Goal: Check status: Check status

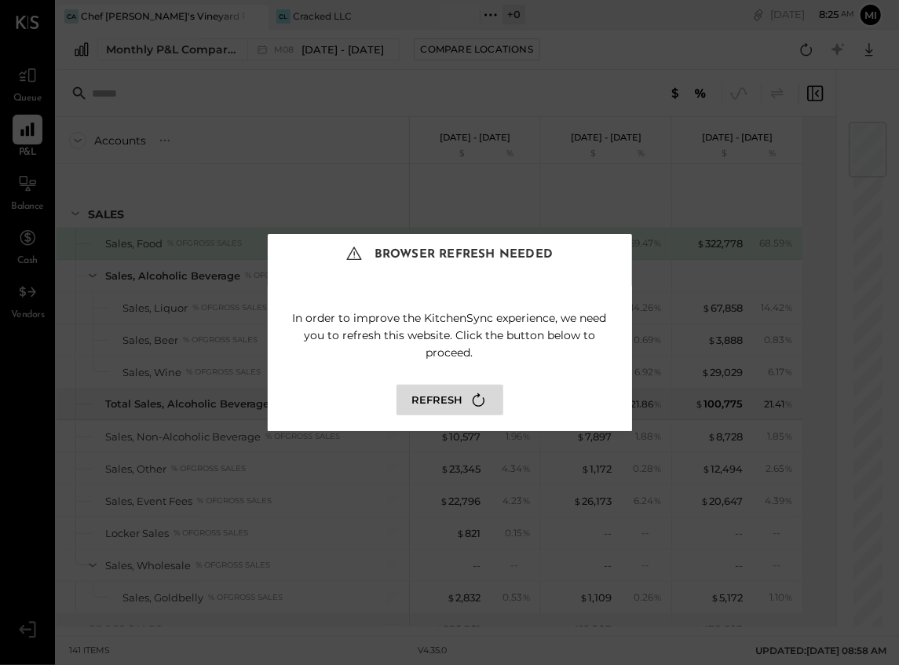
click at [440, 402] on button "Refresh" at bounding box center [449, 400] width 107 height 31
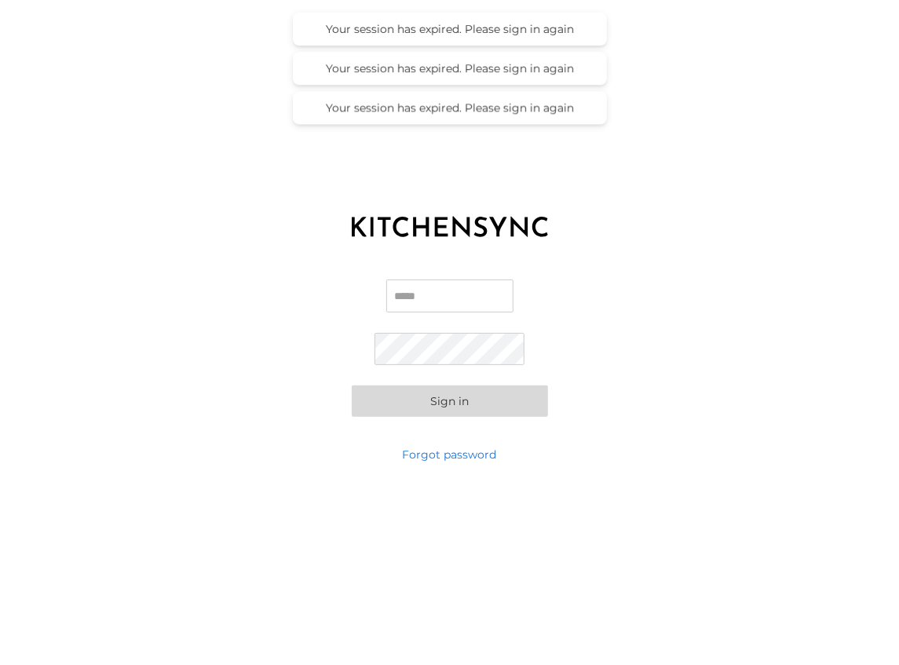
type input "**********"
click at [434, 404] on button "Sign in" at bounding box center [450, 401] width 196 height 31
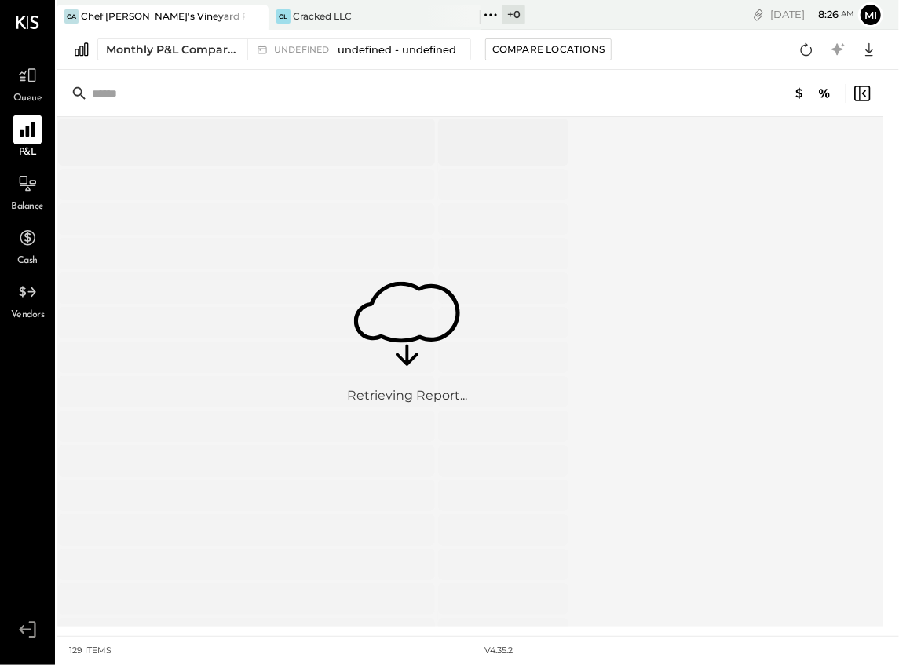
click at [32, 137] on icon at bounding box center [27, 129] width 20 height 20
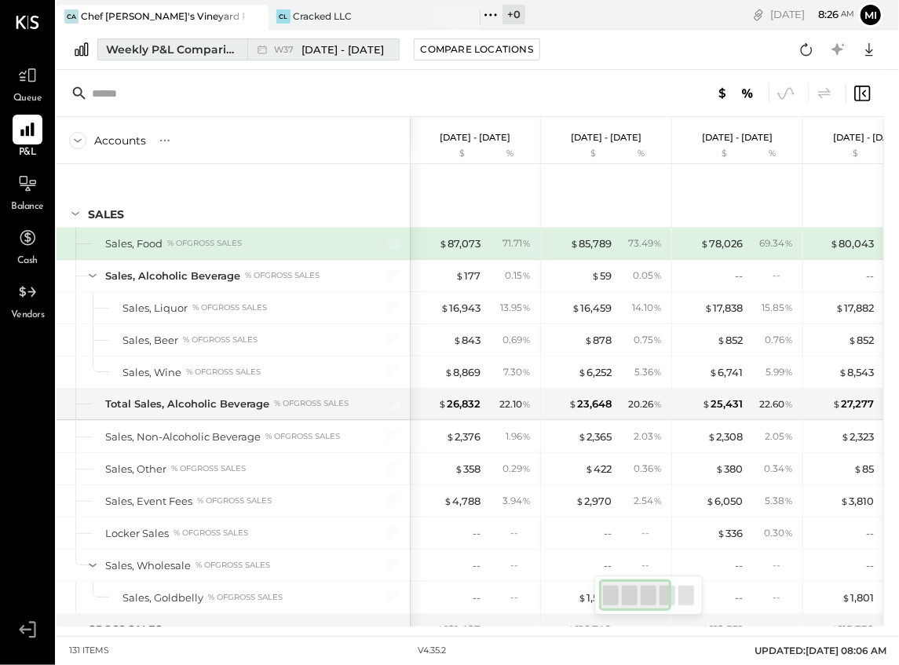
click at [194, 46] on div "Weekly P&L Comparison" at bounding box center [172, 50] width 132 height 16
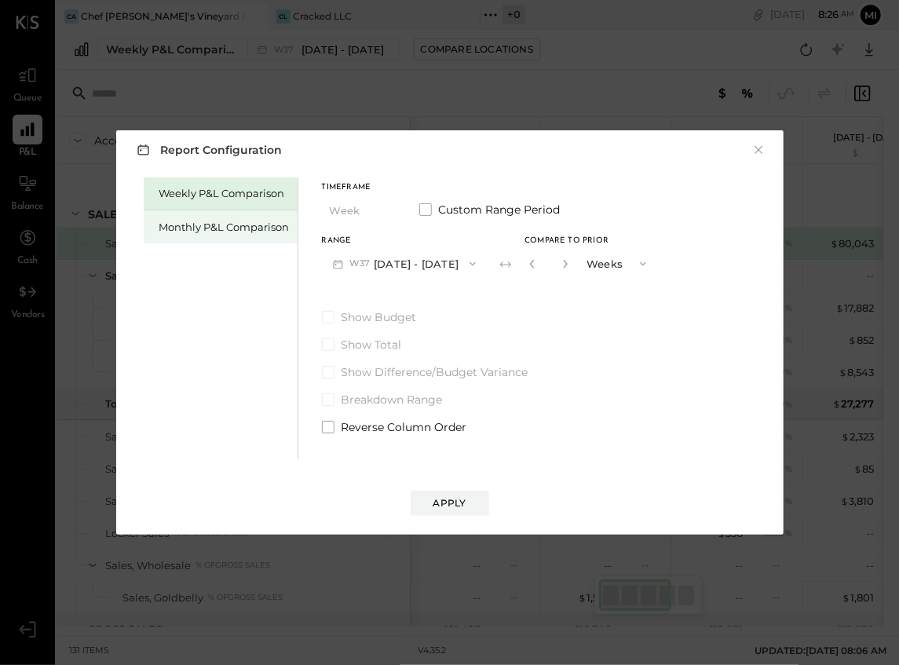
click at [222, 231] on div "Monthly P&L Comparison" at bounding box center [224, 227] width 130 height 15
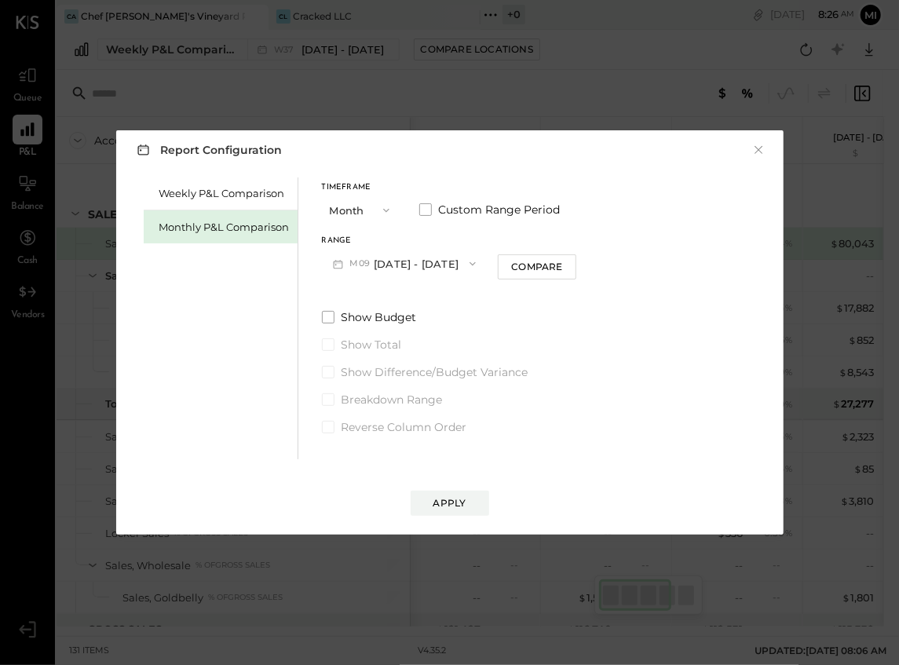
click at [459, 265] on span "button" at bounding box center [469, 264] width 20 height 13
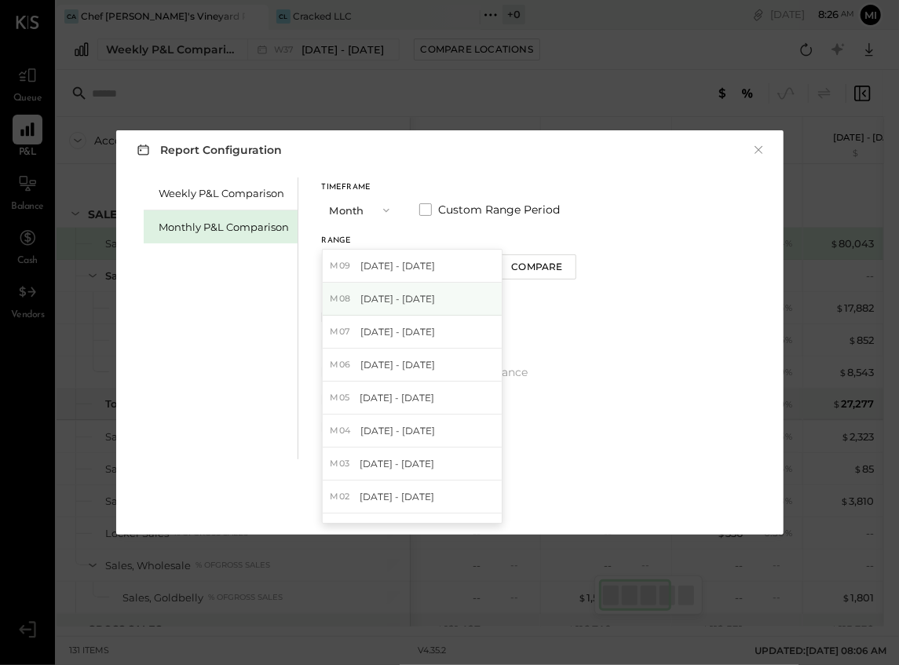
click at [389, 297] on span "[DATE] - [DATE]" at bounding box center [397, 298] width 75 height 13
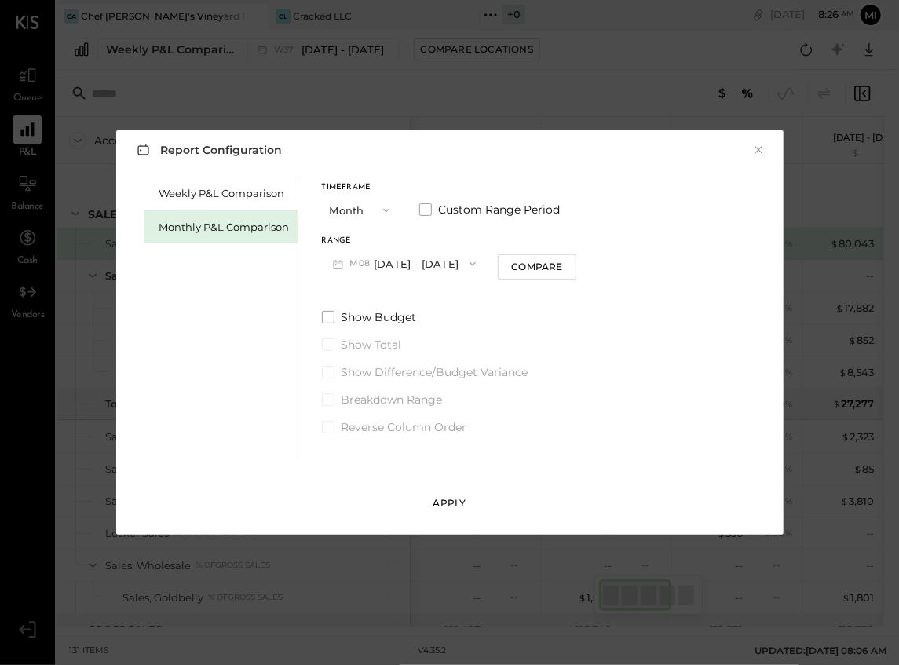
click at [446, 506] on div "Apply" at bounding box center [449, 502] width 33 height 13
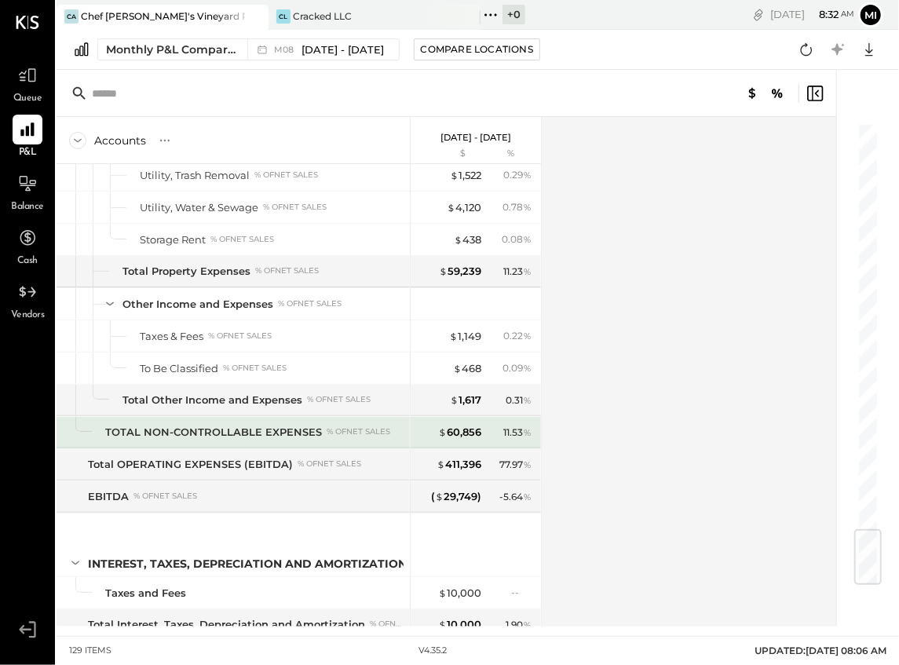
scroll to position [3405, 0]
